Goal: Information Seeking & Learning: Learn about a topic

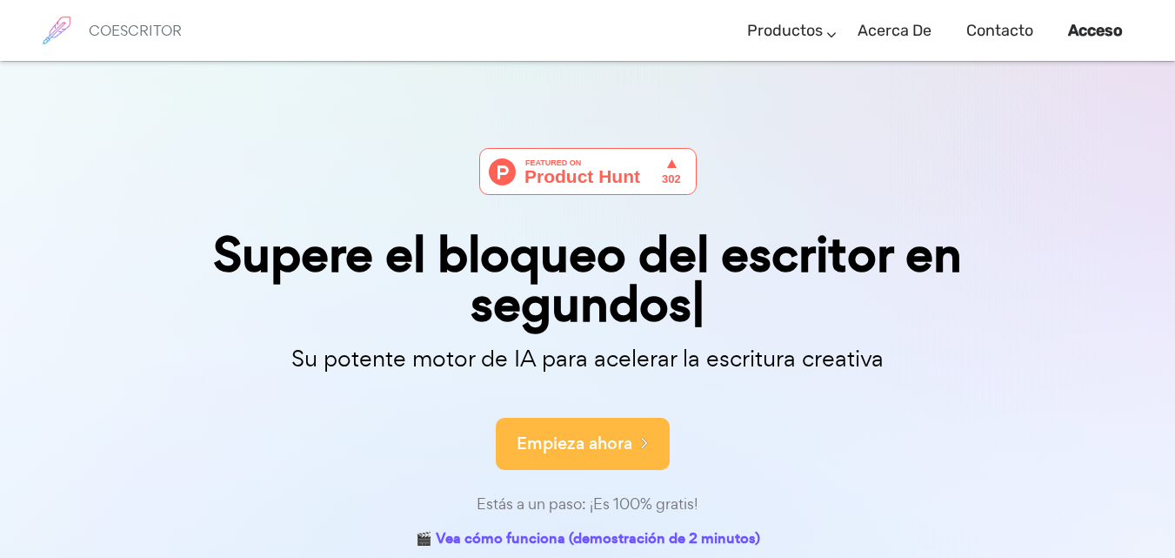
click at [630, 384] on div "Su potente motor de IA para acelerar la escritura creativa" at bounding box center [588, 364] width 896 height 56
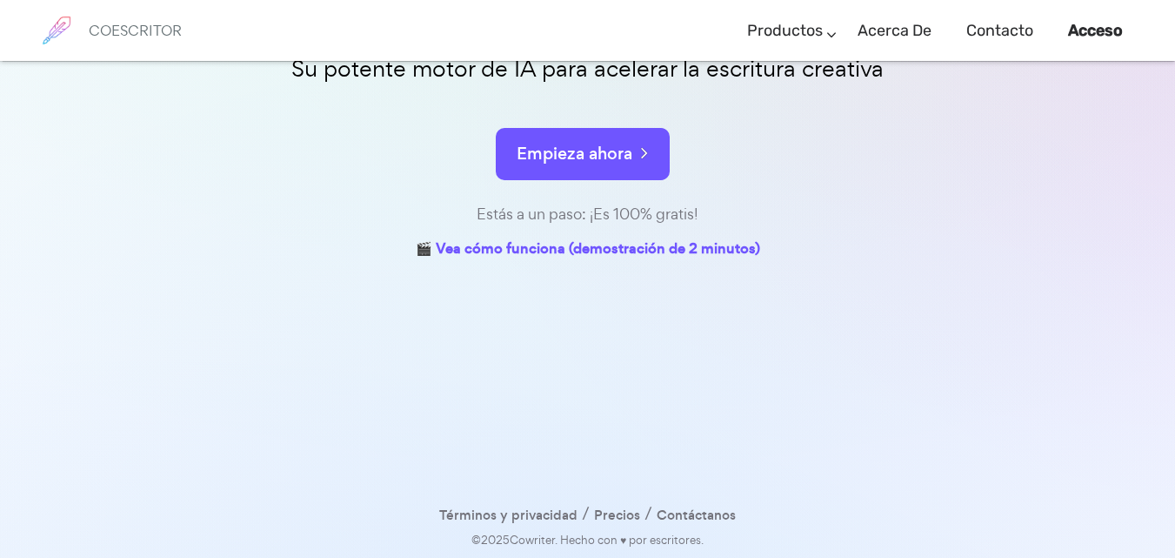
scroll to position [240, 0]
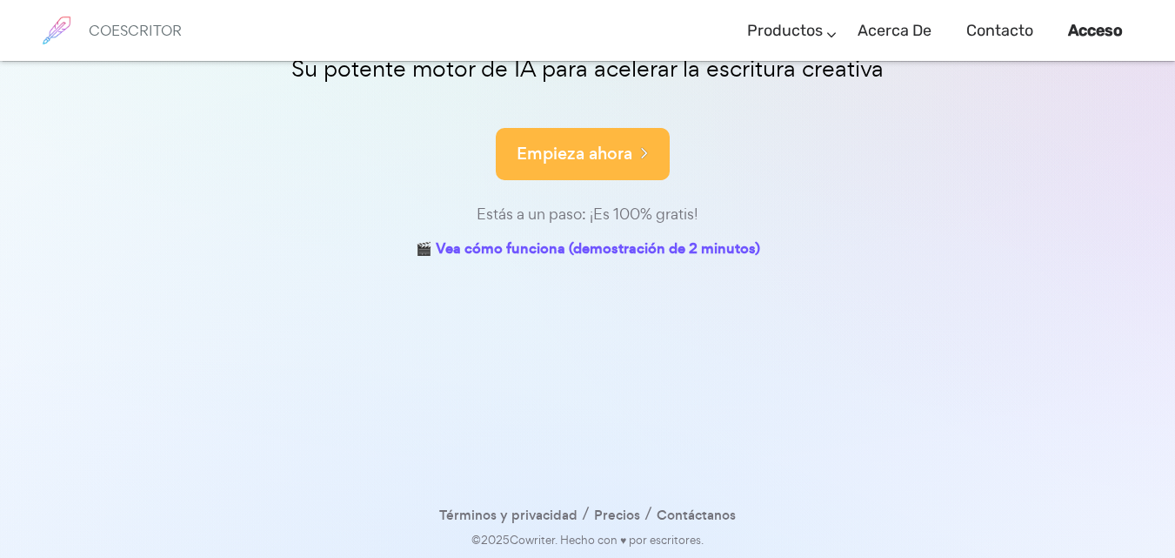
click at [602, 144] on font "Empieza ahora" at bounding box center [575, 153] width 116 height 23
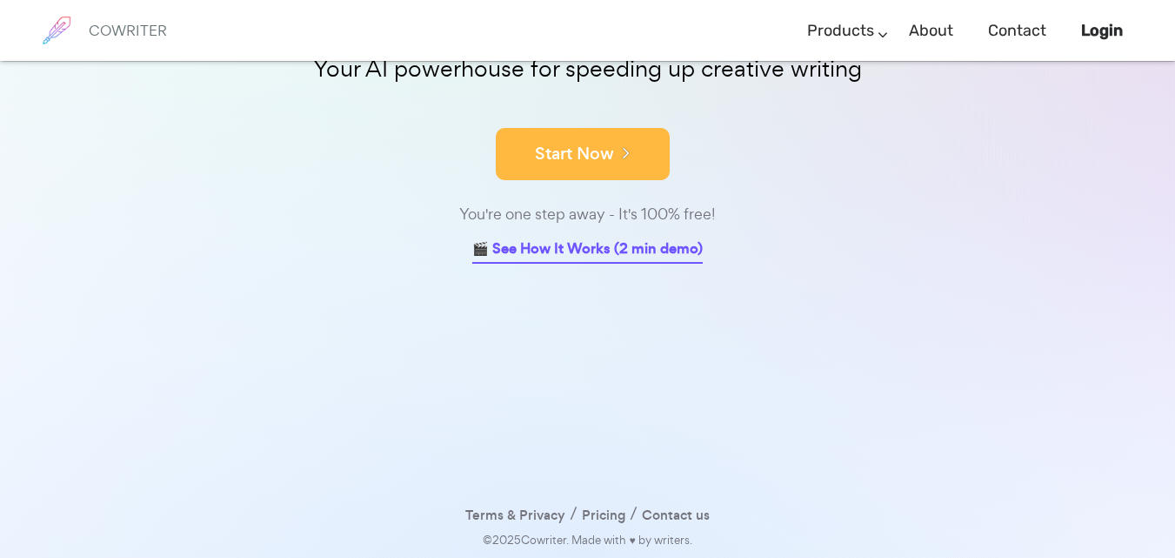
click at [571, 251] on link "🎬 See How It Works (2 min demo)" at bounding box center [587, 250] width 231 height 27
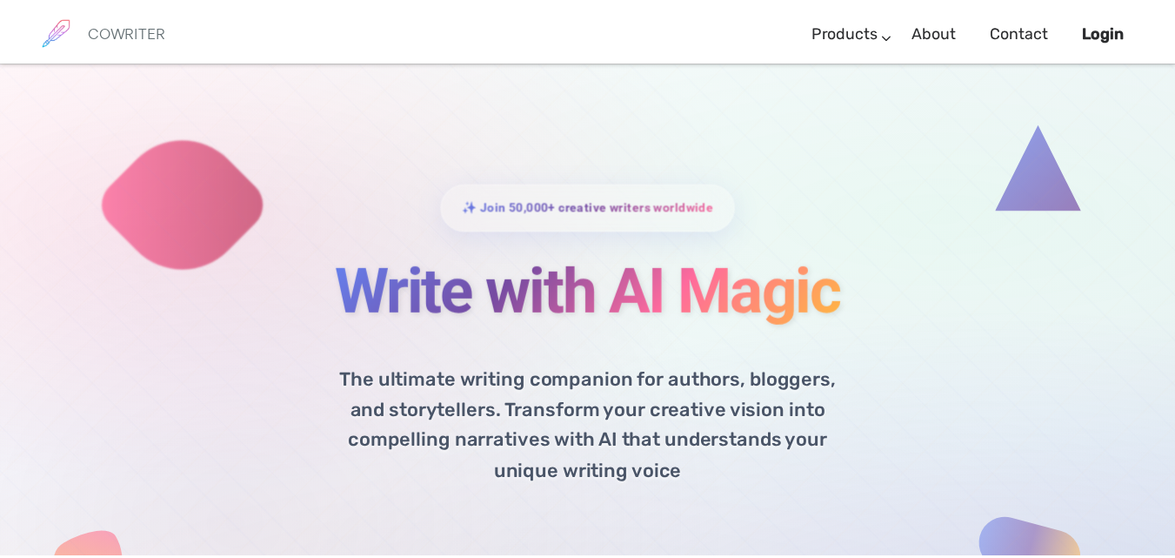
scroll to position [835, 0]
